Goal: Ask a question

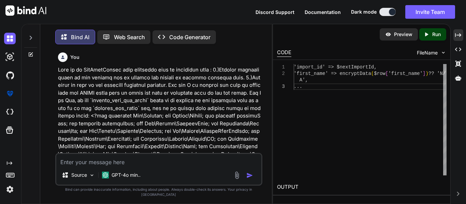
scroll to position [2, 0]
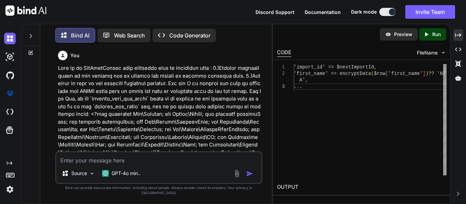
click at [29, 51] on icon at bounding box center [31, 53] width 4 height 4
type textarea "x"
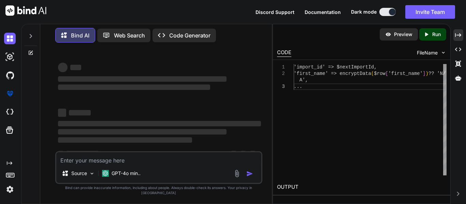
click at [113, 164] on textarea at bounding box center [158, 159] width 205 height 12
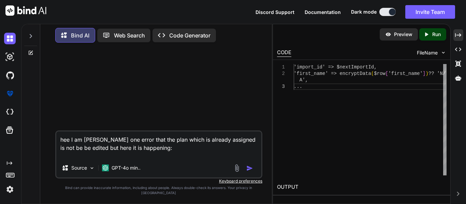
click at [143, 154] on textarea "hee I am [PERSON_NAME] one error that the plan which is already assigned is not…" at bounding box center [158, 145] width 205 height 27
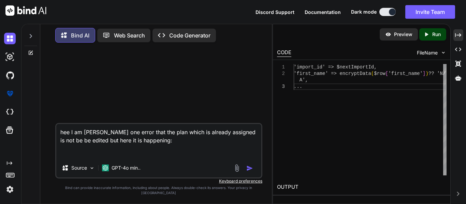
paste textarea "function fetchPlanDetails(id) { fetch(`/plans/${id}/edit`) .then(async (res) =>…"
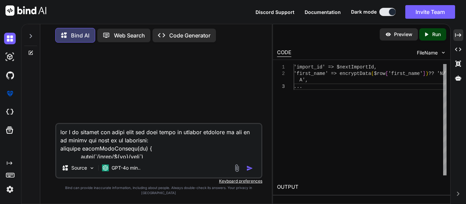
scroll to position [111, 0]
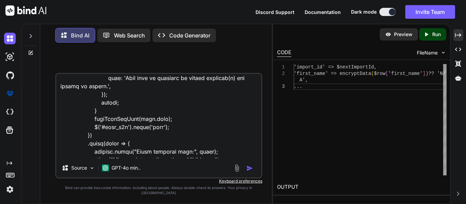
type textarea "hee I am [PERSON_NAME] one error that the plan which is already assigned is not…"
click at [246, 172] on div at bounding box center [244, 169] width 23 height 8
click at [248, 172] on img "button" at bounding box center [249, 168] width 7 height 7
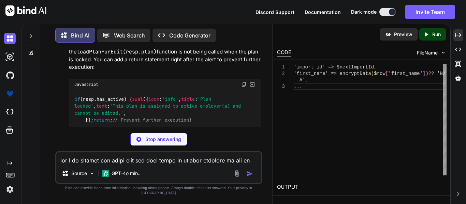
scroll to position [325, 0]
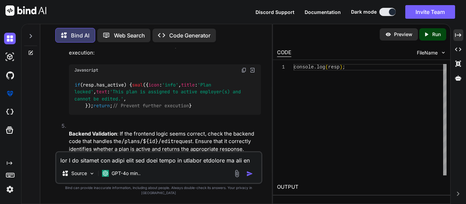
click at [127, 164] on textarea at bounding box center [158, 159] width 205 height 12
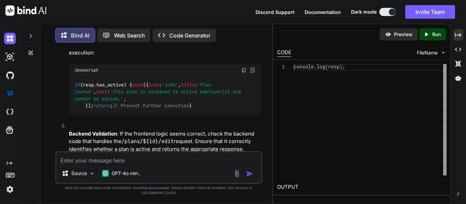
paste textarea "public function edit($id) { $plan = WellifyPlans::with('ranges')->findOrFail($i…"
type textarea "public function edit($id) { $plan = WellifyPlans::with('ranges')->findOrFail($i…"
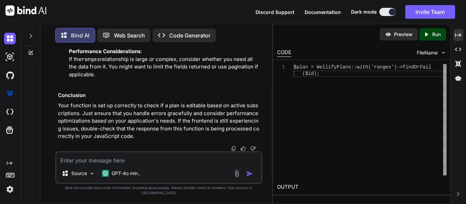
scroll to position [1402, 0]
